Goal: Information Seeking & Learning: Check status

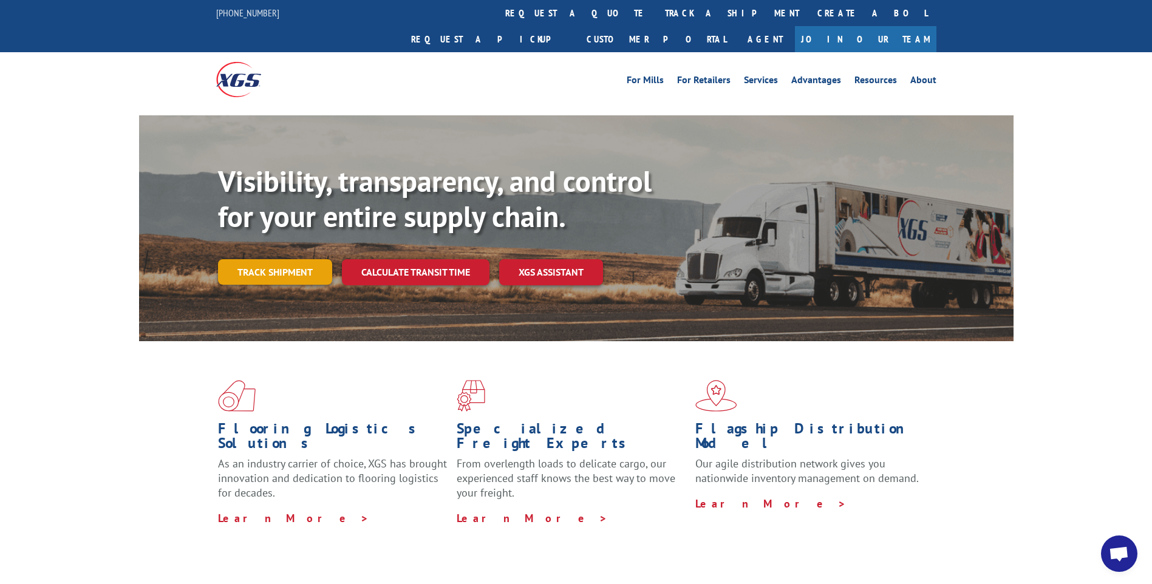
click at [246, 259] on link "Track shipment" at bounding box center [275, 272] width 114 height 26
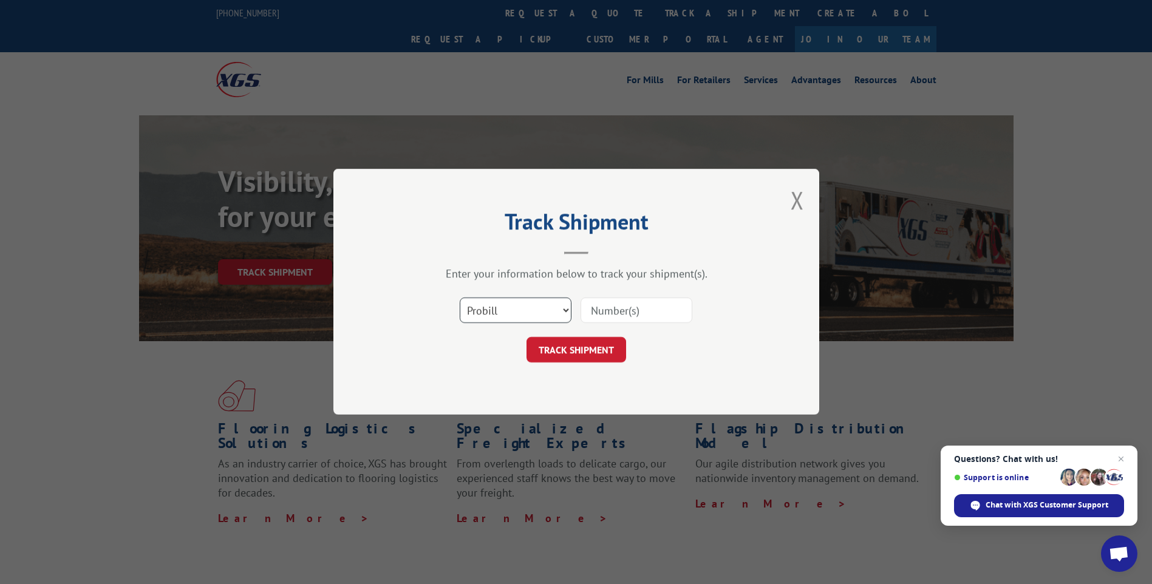
click at [501, 304] on select "Select category... Probill BOL PO" at bounding box center [516, 311] width 112 height 26
select select "po"
click at [460, 298] on select "Select category... Probill BOL PO" at bounding box center [516, 311] width 112 height 26
paste input "23518158"
click at [614, 311] on input "23518158" at bounding box center [637, 311] width 112 height 26
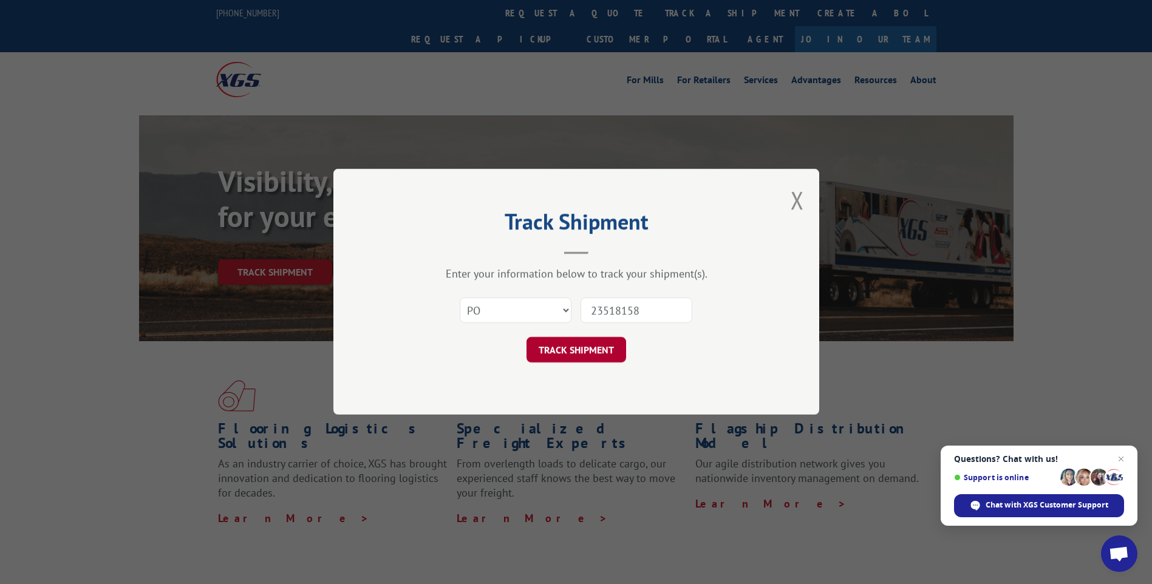
type input "23518158"
click at [604, 358] on button "TRACK SHIPMENT" at bounding box center [577, 351] width 100 height 26
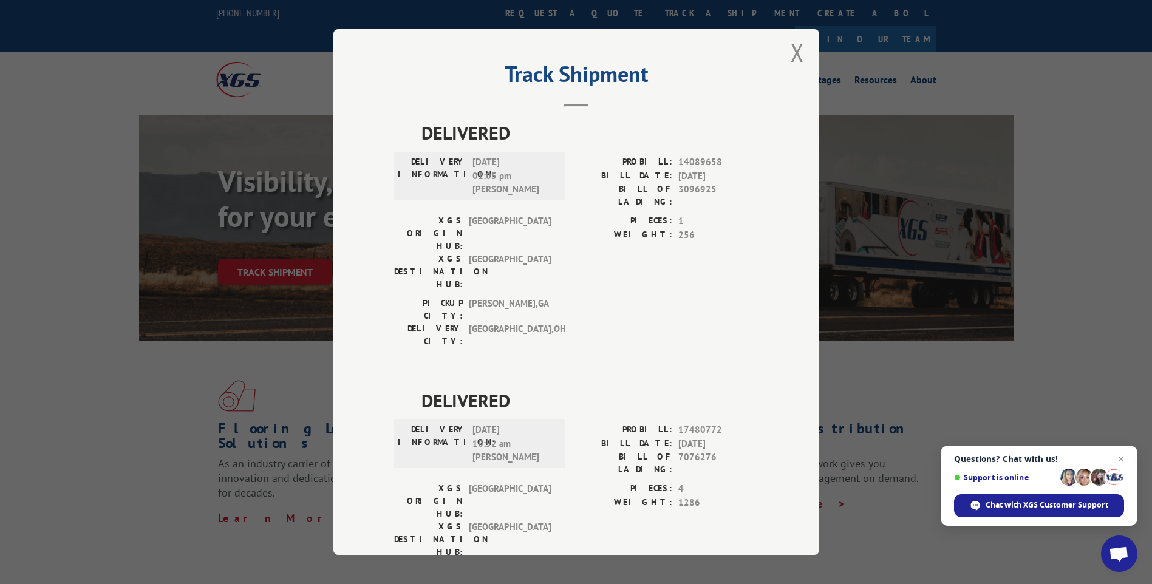
scroll to position [21, 0]
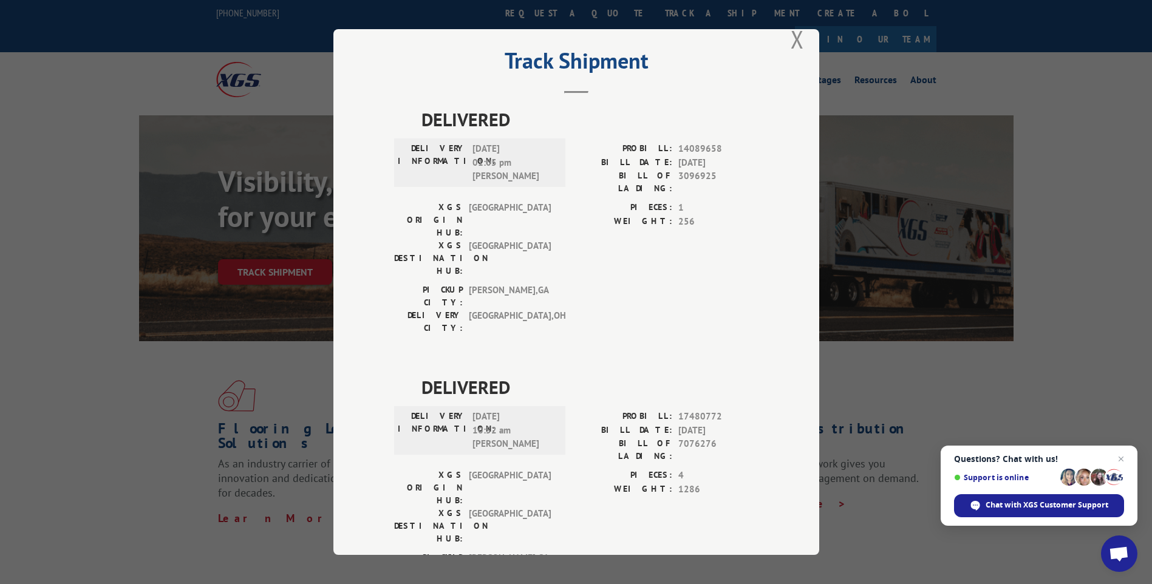
drag, startPoint x: 488, startPoint y: 369, endPoint x: 508, endPoint y: 382, distance: 24.6
click at [496, 410] on span "[DATE] 10:52 am [PERSON_NAME]" at bounding box center [514, 430] width 82 height 41
drag, startPoint x: 477, startPoint y: 378, endPoint x: 467, endPoint y: 378, distance: 10.3
click at [467, 410] on div "DELIVERY INFORMATION: [DATE] 10:52 am [PERSON_NAME]" at bounding box center [480, 430] width 164 height 41
drag, startPoint x: 467, startPoint y: 378, endPoint x: 505, endPoint y: 405, distance: 46.5
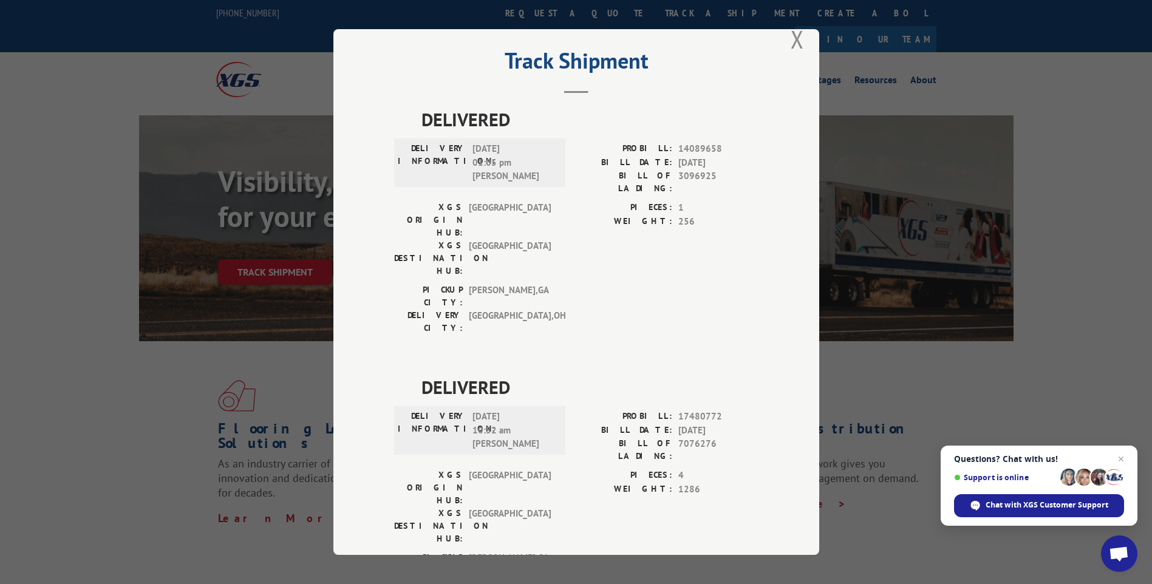
click at [505, 507] on span "[GEOGRAPHIC_DATA]" at bounding box center [510, 526] width 82 height 38
click at [795, 39] on button "Close modal" at bounding box center [797, 39] width 13 height 32
